Goal: Information Seeking & Learning: Learn about a topic

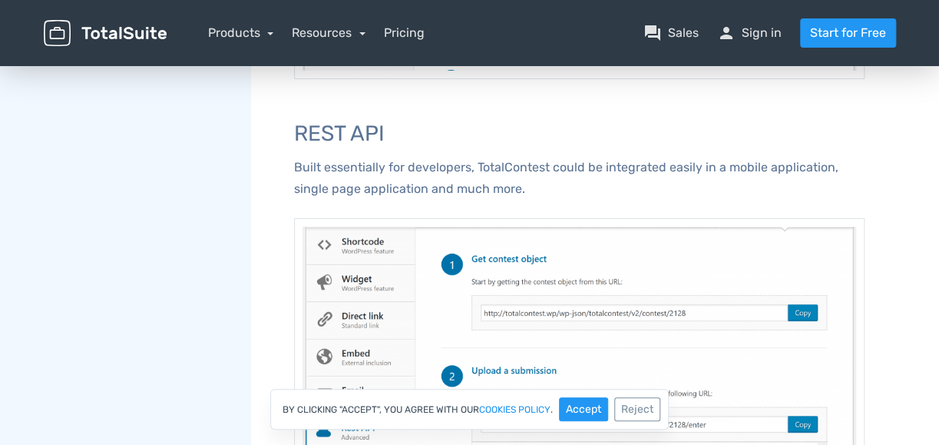
scroll to position [2150, 0]
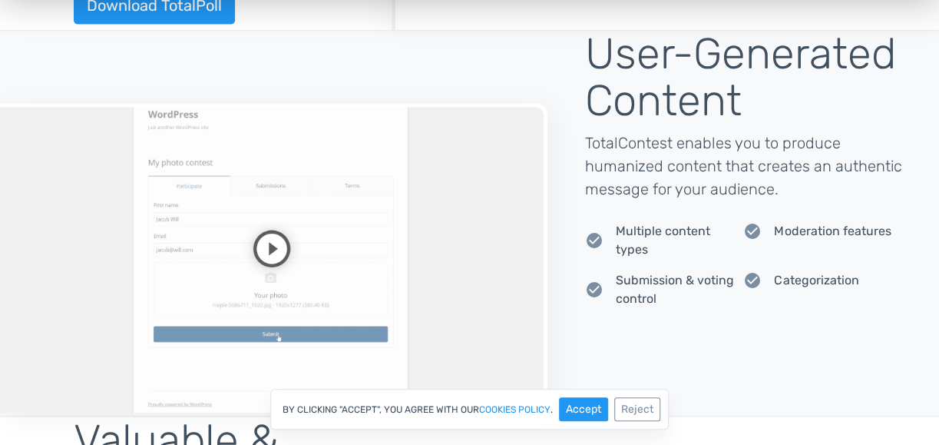
scroll to position [1151, 0]
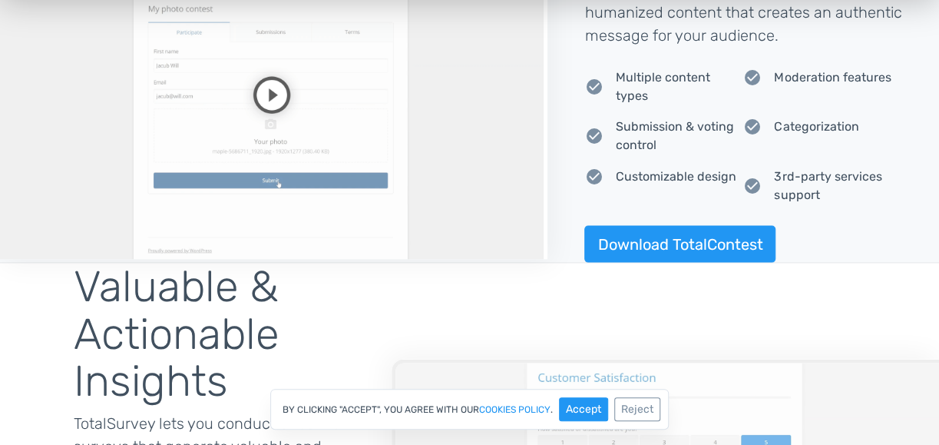
click at [284, 78] on video at bounding box center [273, 103] width 547 height 309
click at [283, 78] on video at bounding box center [273, 103] width 547 height 309
click at [182, 128] on video at bounding box center [273, 103] width 547 height 309
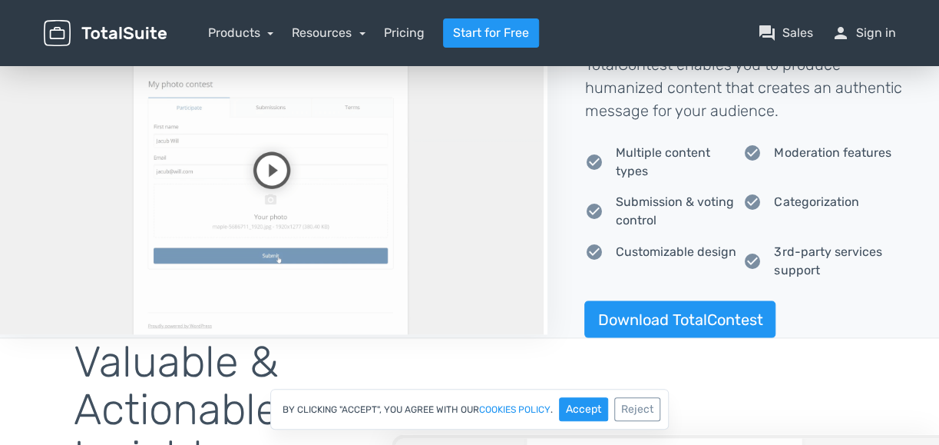
scroll to position [1075, 0]
